Goal: Book appointment/travel/reservation

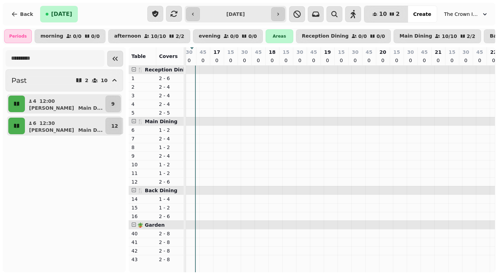
scroll to position [0, 253]
click at [281, 17] on icon "button" at bounding box center [278, 14] width 6 height 6
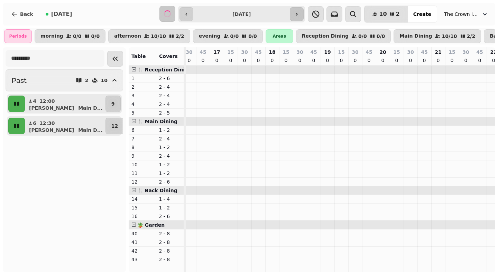
scroll to position [0, 174]
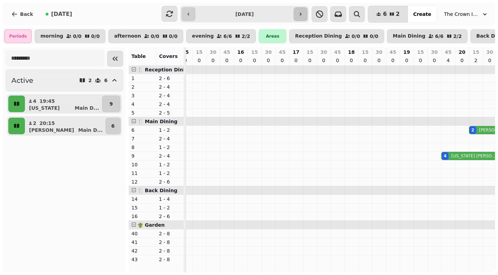
click at [301, 15] on icon "button" at bounding box center [301, 14] width 2 height 3
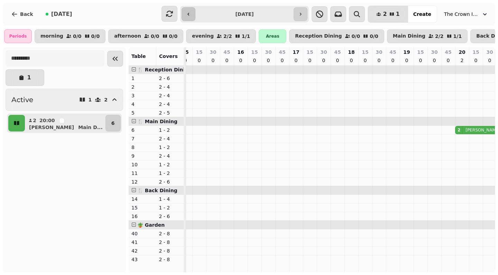
click at [189, 16] on icon "button" at bounding box center [189, 14] width 6 height 6
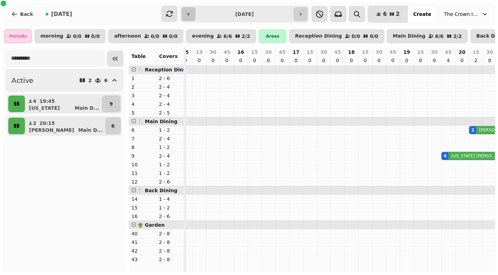
click at [195, 14] on button "button" at bounding box center [188, 14] width 14 height 14
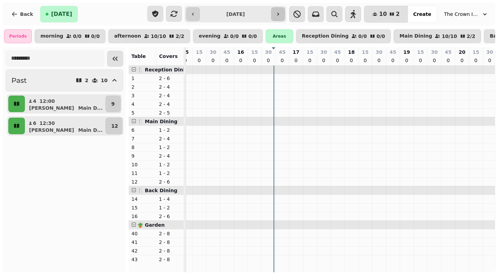
click at [285, 15] on button "button" at bounding box center [278, 14] width 14 height 14
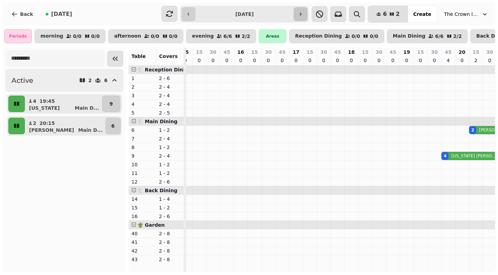
click at [287, 15] on input "**********" at bounding box center [245, 14] width 96 height 11
click at [303, 12] on icon "button" at bounding box center [301, 14] width 6 height 6
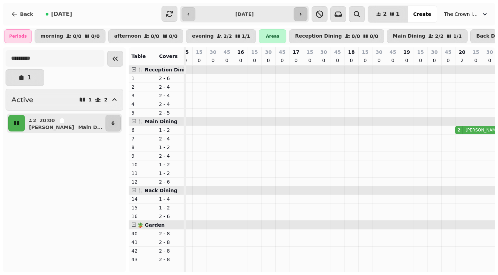
click at [303, 12] on icon "button" at bounding box center [301, 14] width 6 height 6
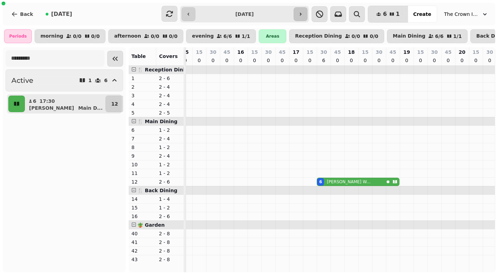
click at [303, 12] on icon "button" at bounding box center [301, 14] width 6 height 6
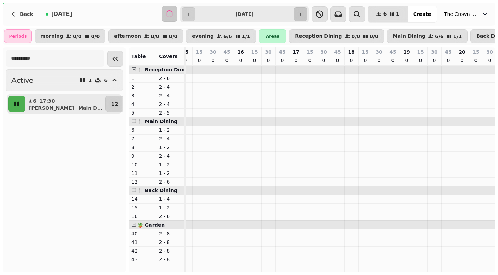
scroll to position [0, 45]
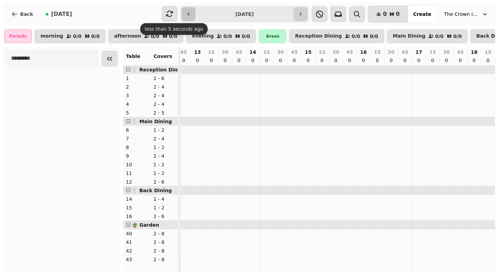
click at [187, 12] on button "button" at bounding box center [188, 14] width 14 height 14
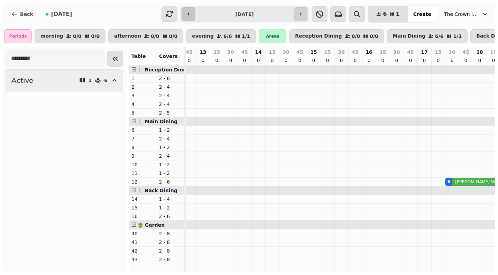
scroll to position [0, 174]
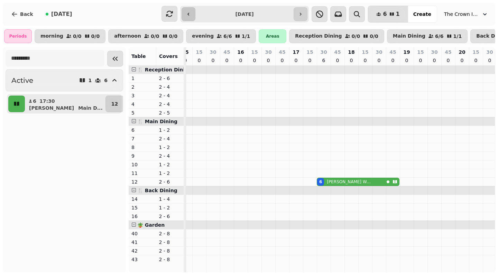
click at [189, 12] on icon "button" at bounding box center [189, 14] width 6 height 6
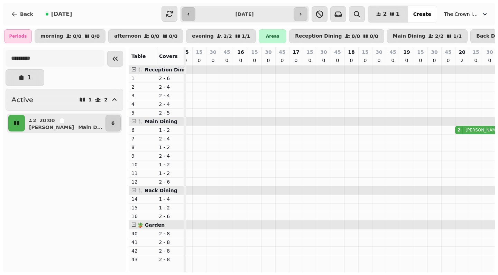
click at [189, 12] on icon "button" at bounding box center [189, 14] width 6 height 6
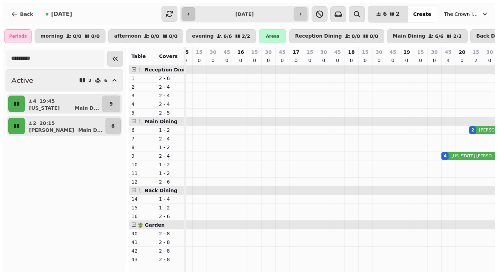
click at [189, 12] on icon "button" at bounding box center [189, 14] width 6 height 6
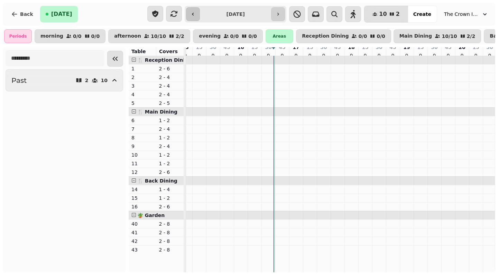
type input "**********"
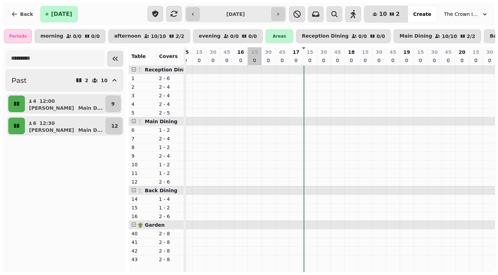
scroll to position [0, 253]
